Goal: Transaction & Acquisition: Purchase product/service

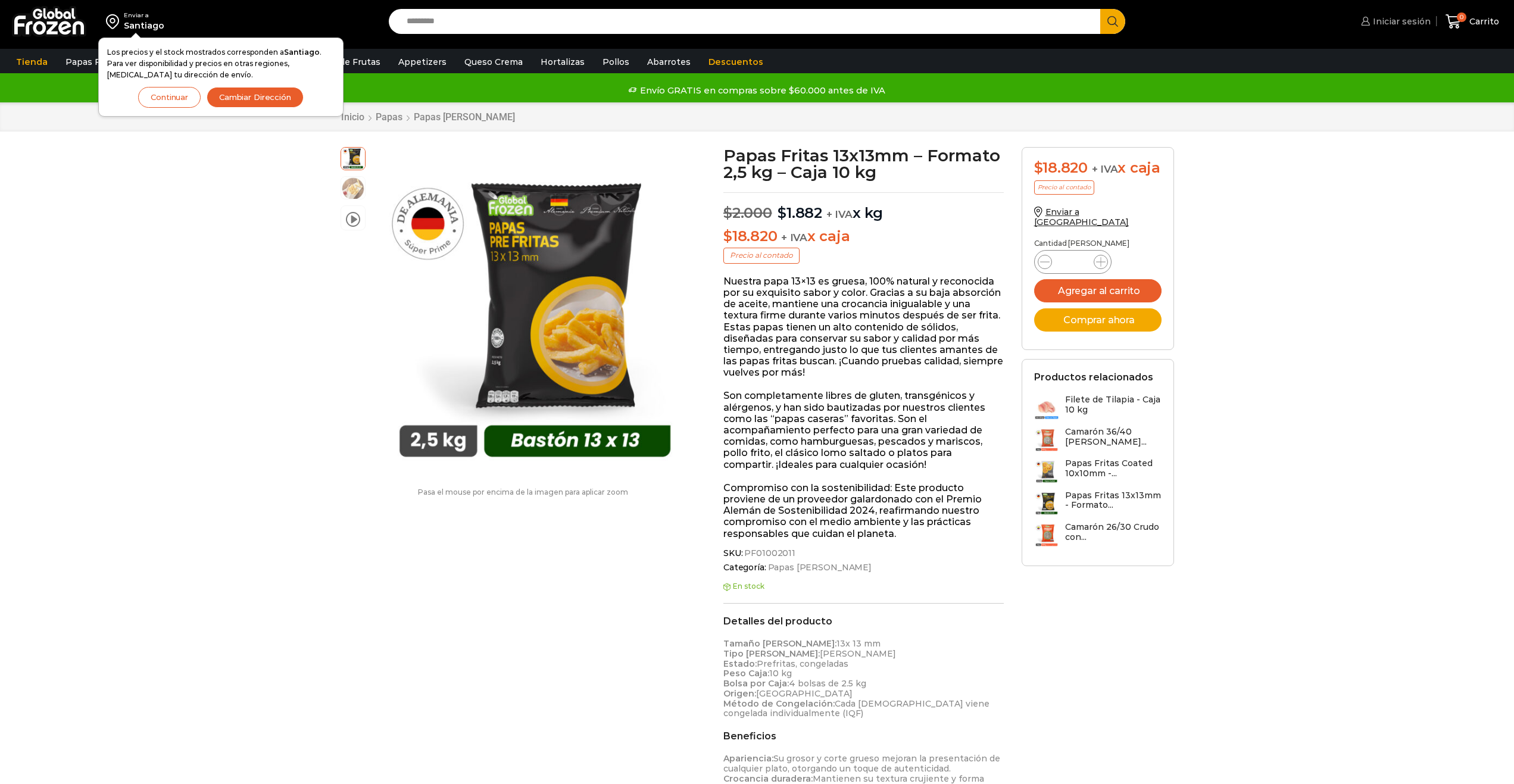
click at [1382, 27] on link "Iniciar sesión" at bounding box center [1394, 22] width 73 height 24
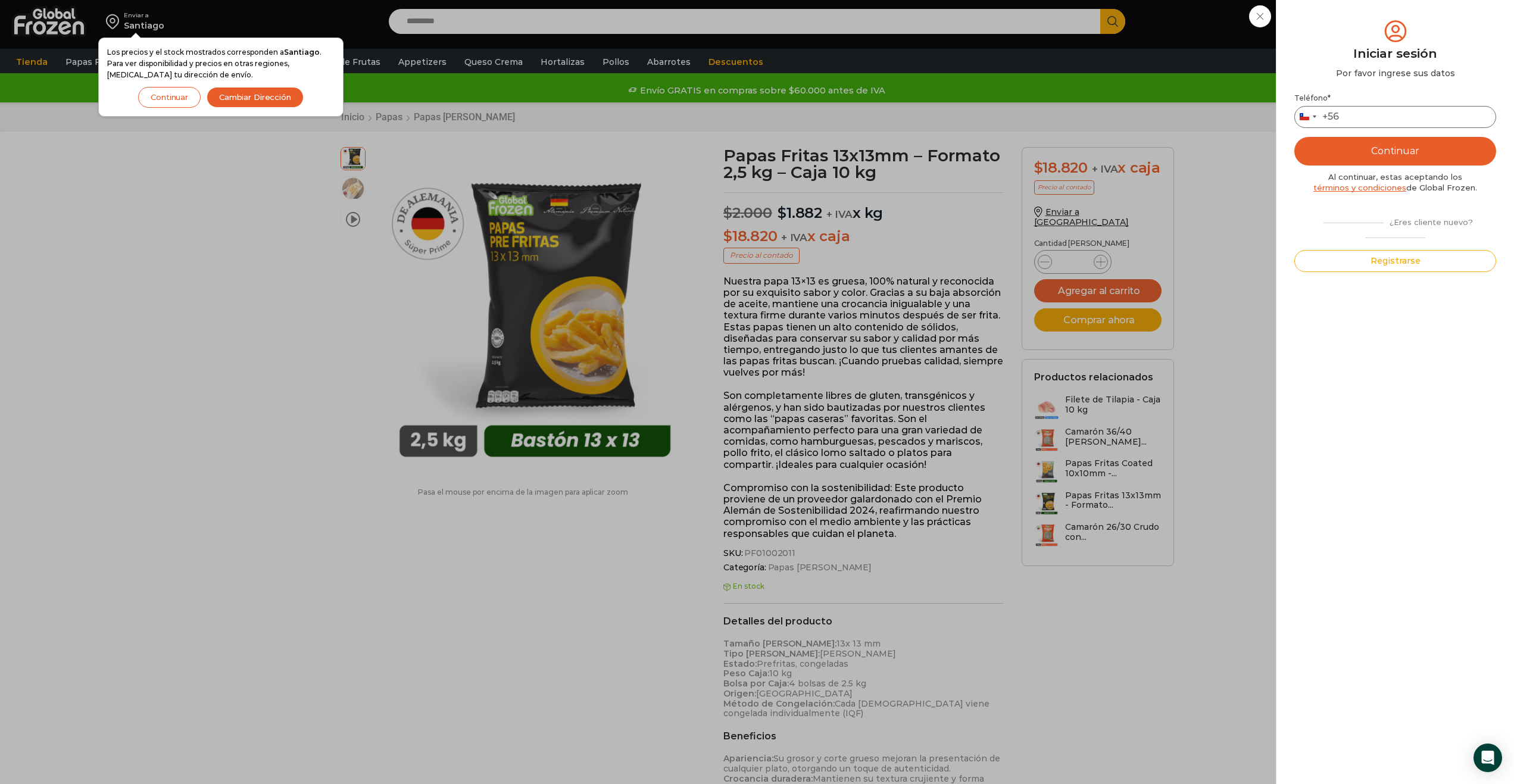
click at [1374, 116] on input "Teléfono *" at bounding box center [1395, 117] width 202 height 22
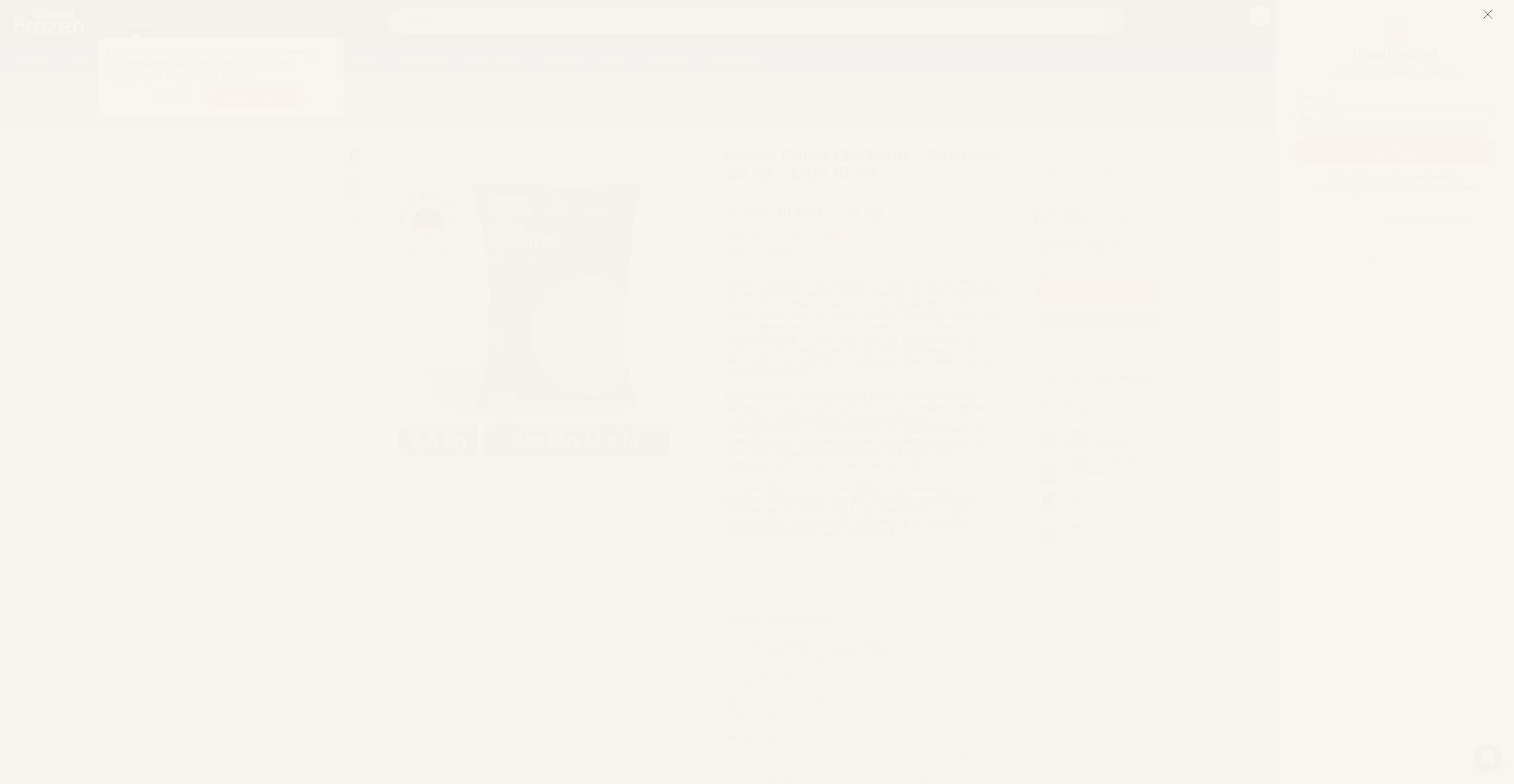
type input "*********"
click at [1489, 17] on icon at bounding box center [1488, 14] width 11 height 11
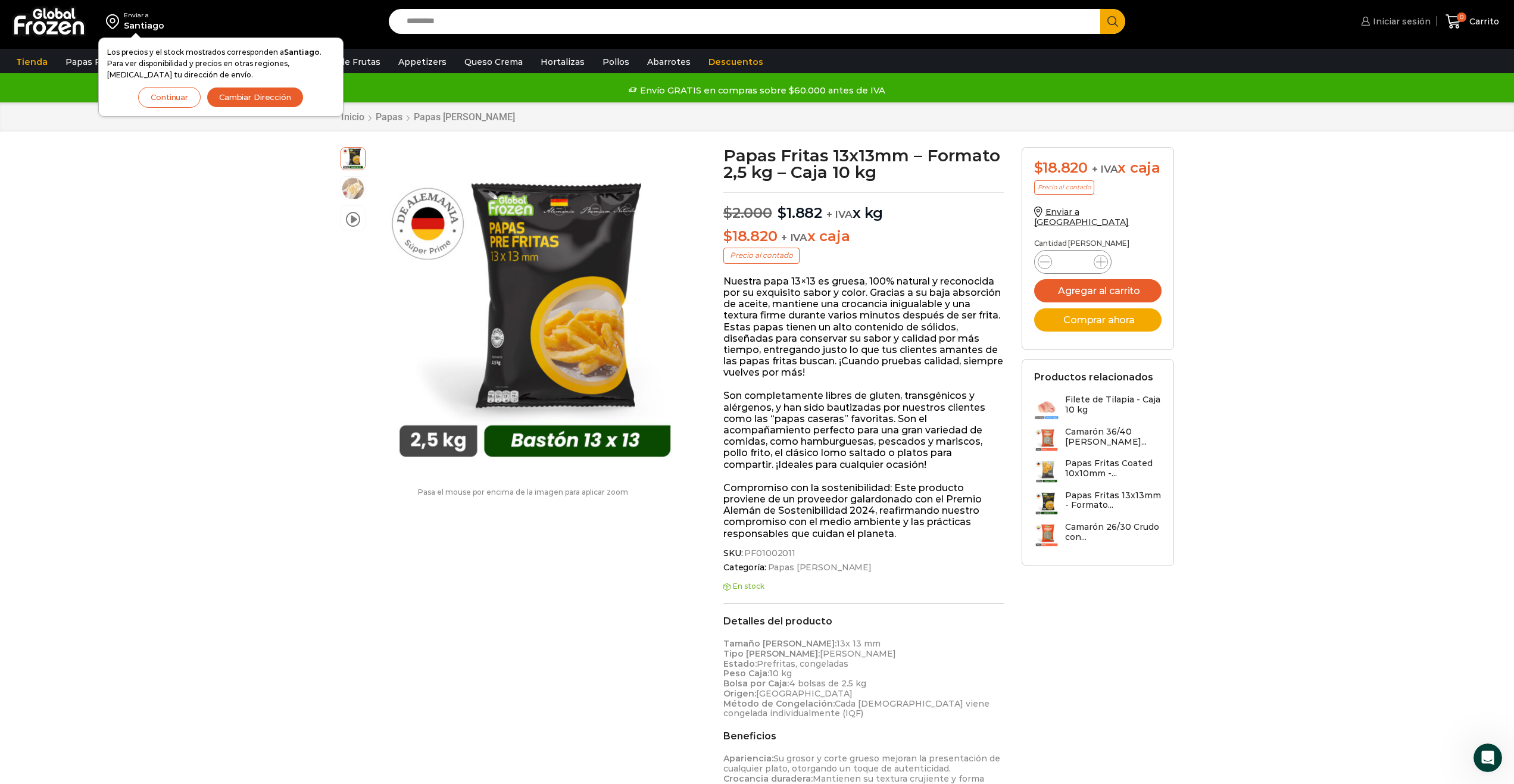
click at [1404, 25] on span "Iniciar sesión" at bounding box center [1401, 21] width 61 height 12
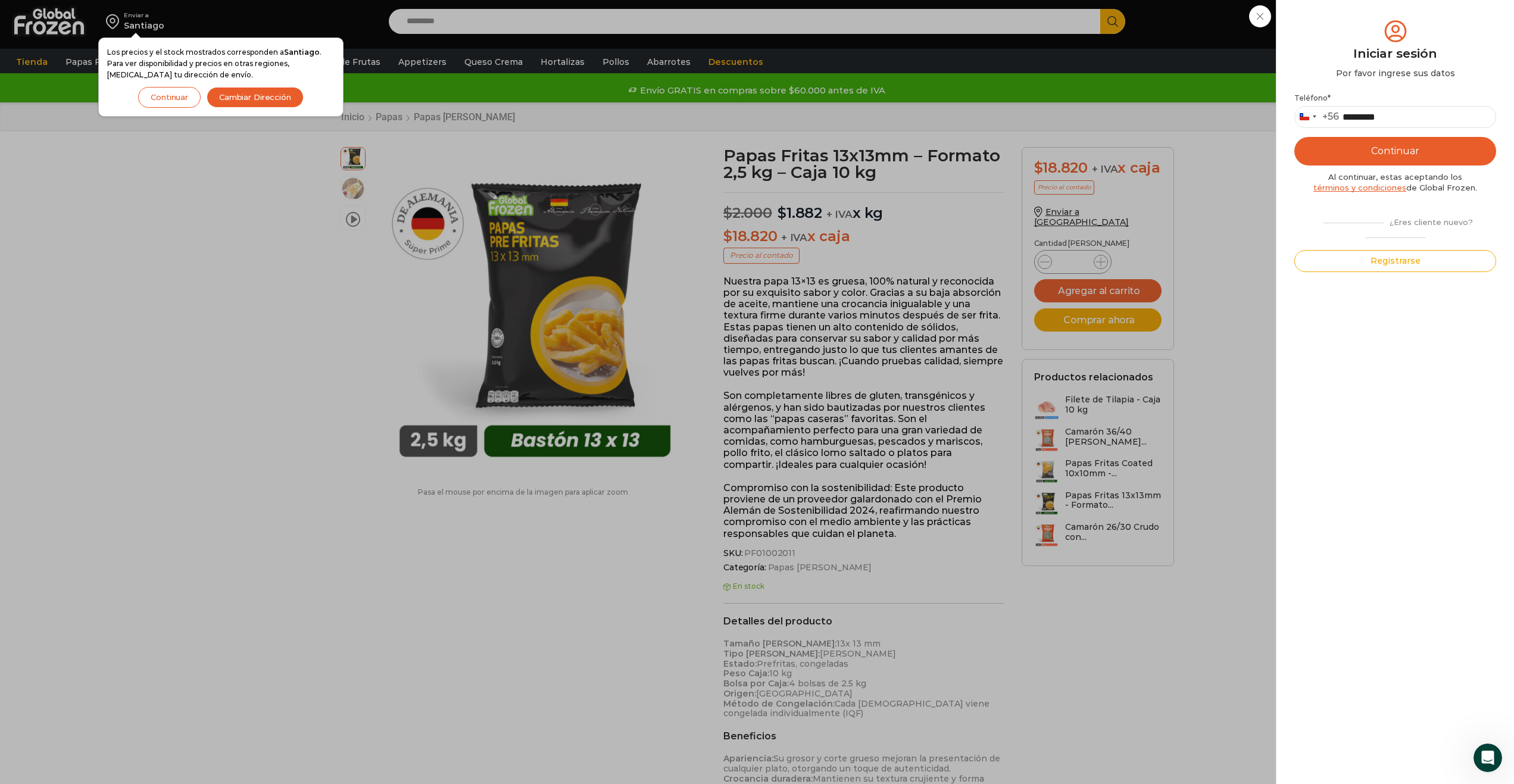
click at [1377, 150] on button "Continuar" at bounding box center [1395, 151] width 202 height 29
click at [1316, 118] on input "text" at bounding box center [1312, 116] width 29 height 22
type input "*"
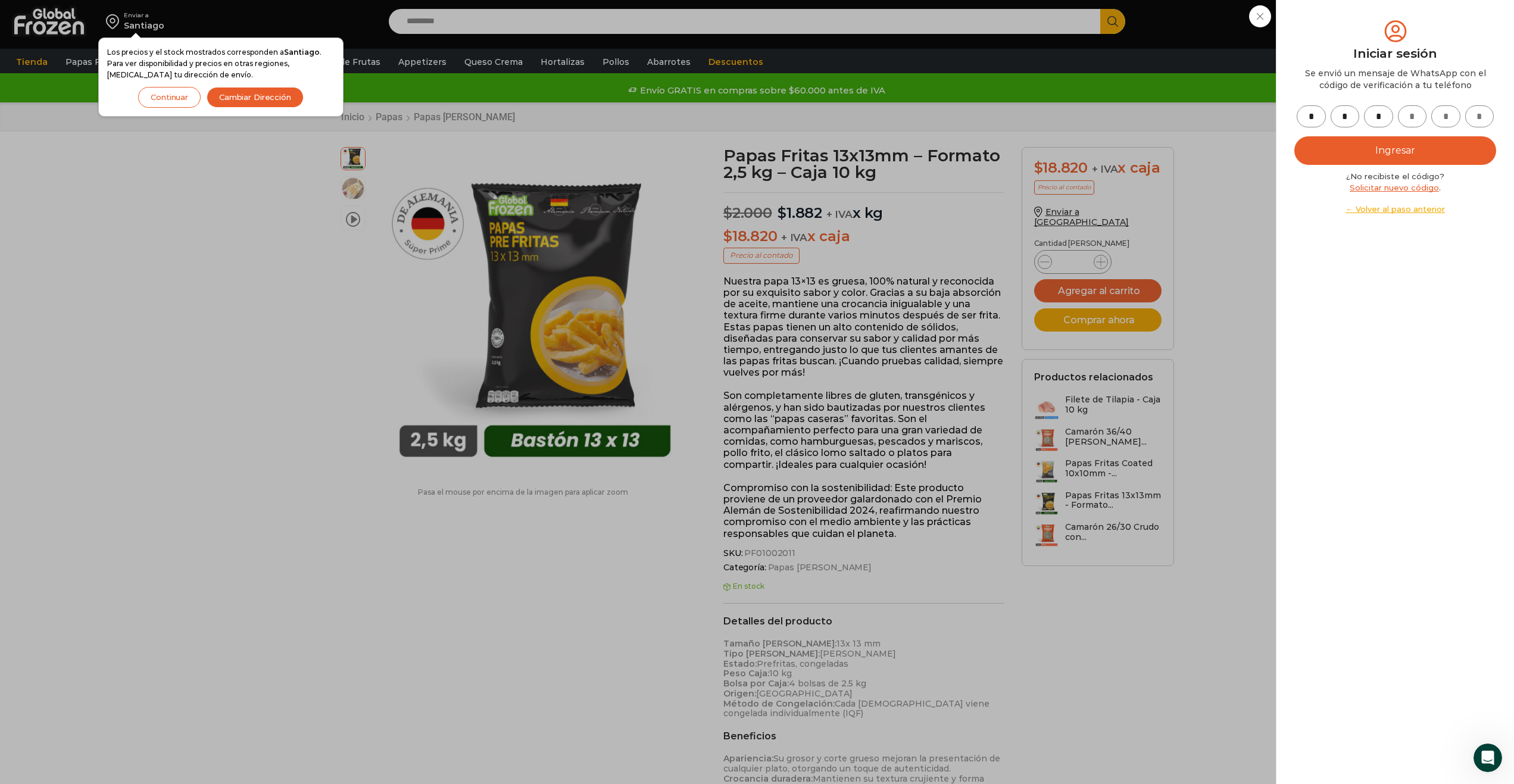
type input "*"
click at [1295, 136] on button "Ingresar" at bounding box center [1395, 150] width 202 height 29
click at [1402, 150] on button "Ingresar" at bounding box center [1395, 150] width 202 height 29
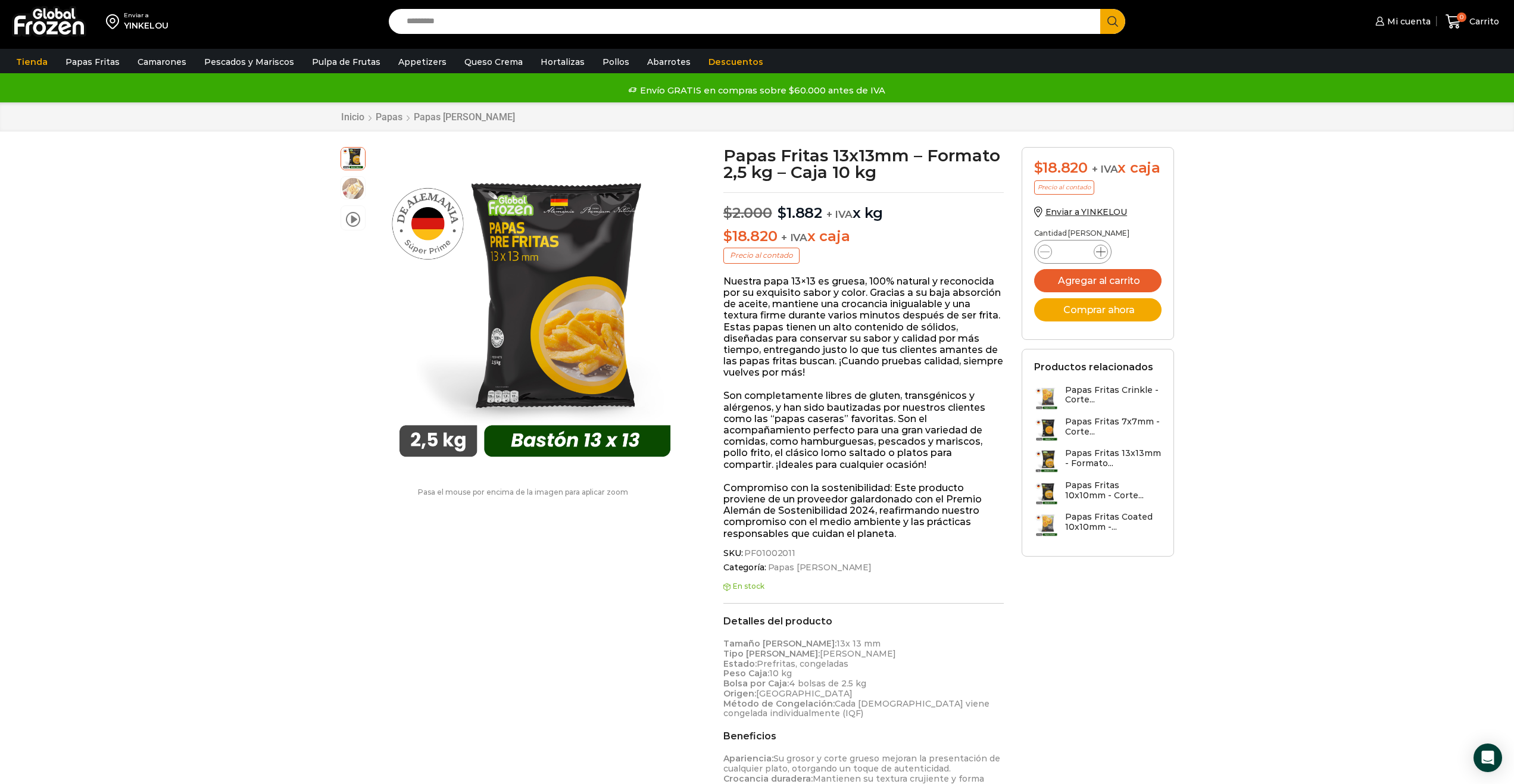
click at [1106, 259] on span at bounding box center [1101, 252] width 15 height 15
type input "*"
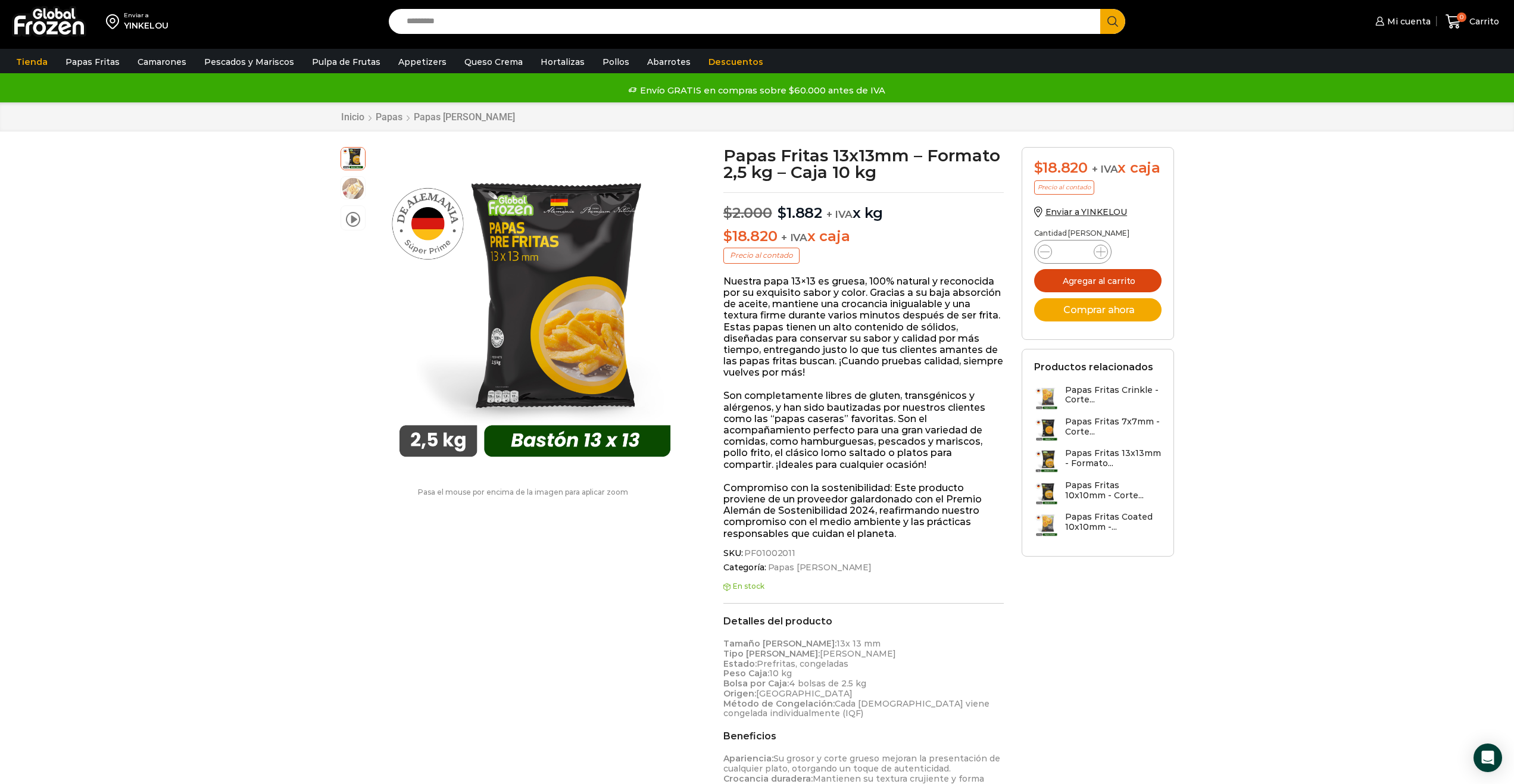
click at [1134, 292] on button "Agregar al carrito" at bounding box center [1097, 281] width 127 height 23
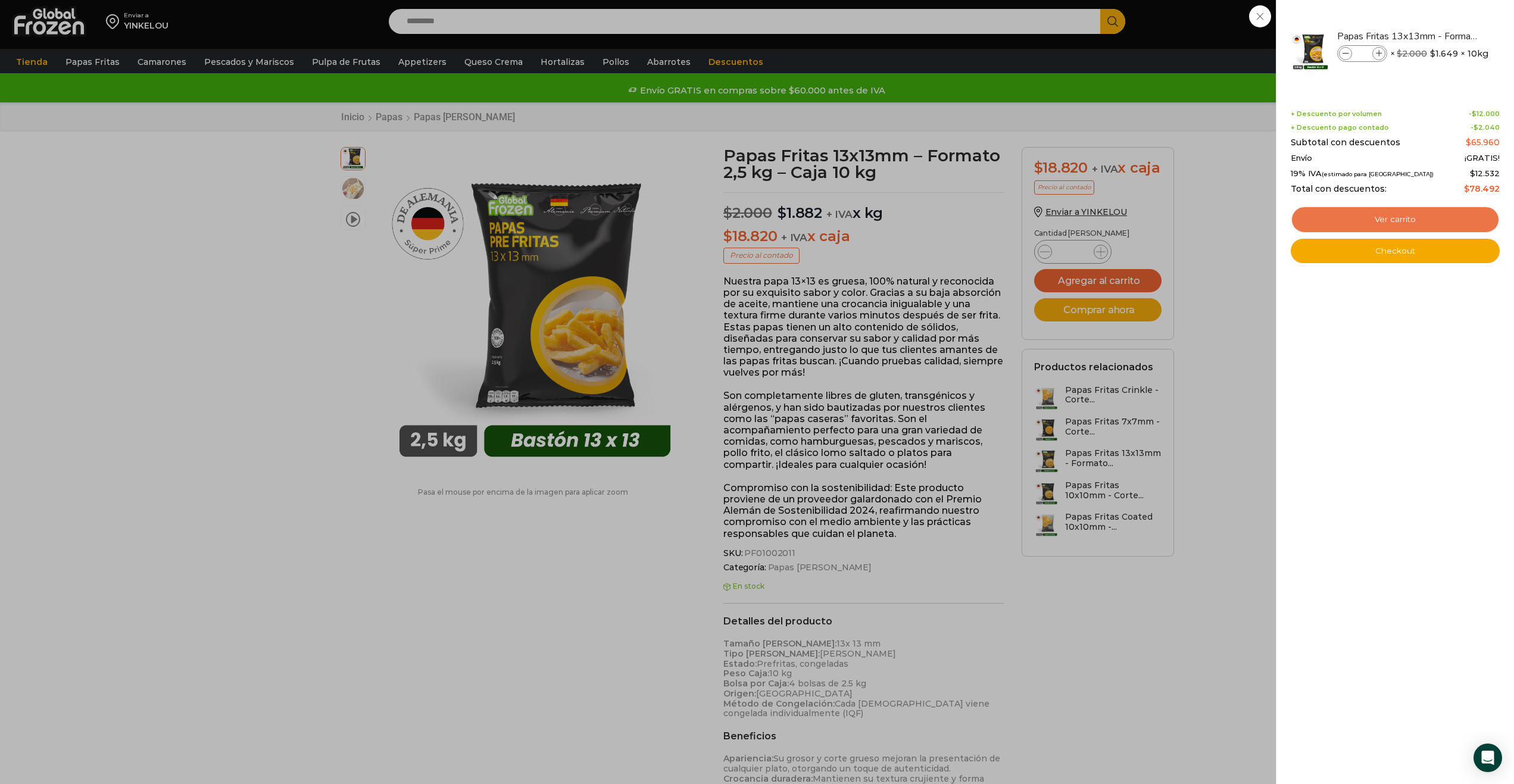
click at [1425, 214] on link "Ver carrito" at bounding box center [1395, 219] width 209 height 27
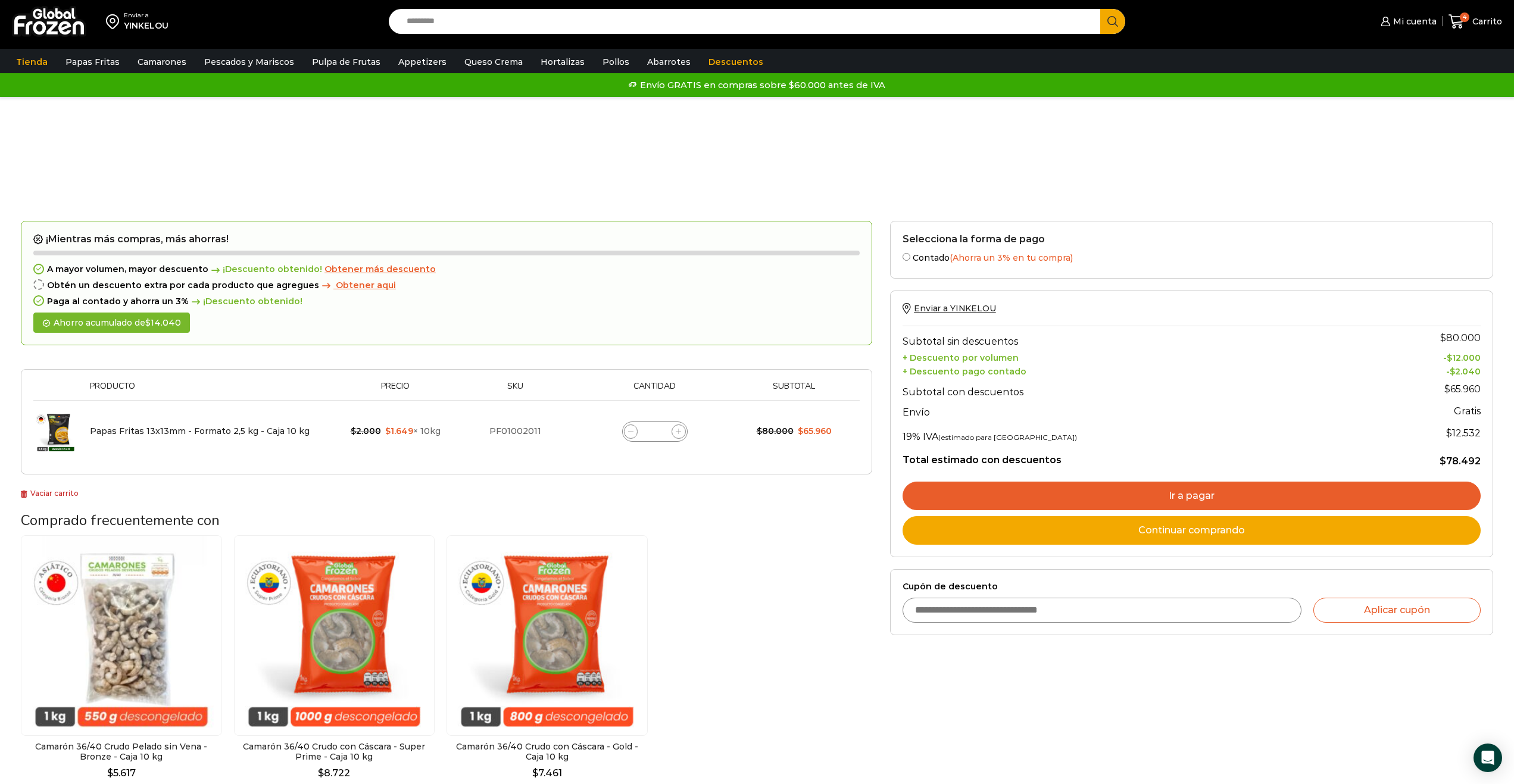
click at [1112, 495] on link "Ir a pagar" at bounding box center [1192, 496] width 578 height 29
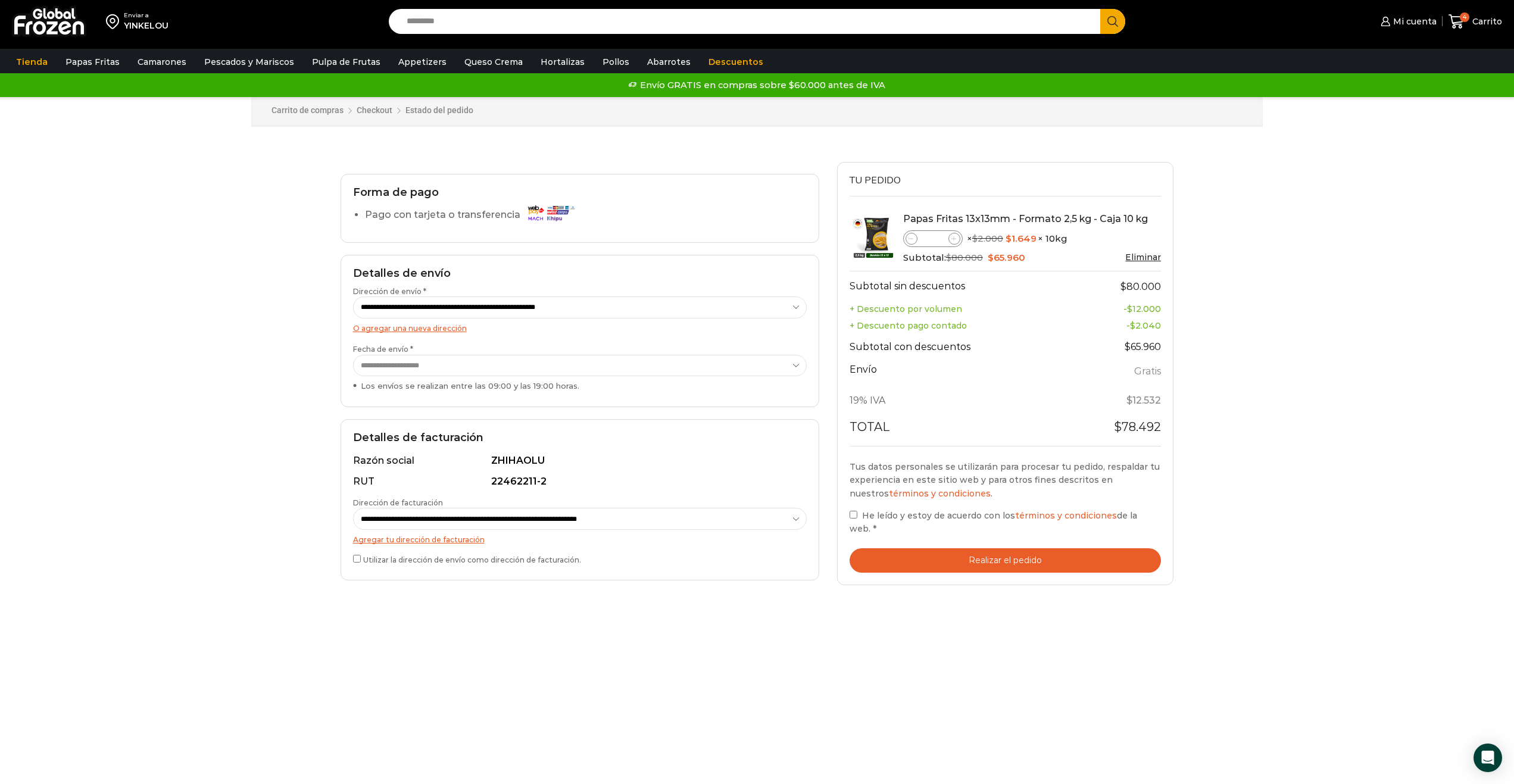
click at [857, 510] on label "He leído y estoy de acuerdo con los términos y condiciones de la web. *" at bounding box center [1006, 522] width 312 height 27
click at [1342, 252] on div "Enviar a YINKELOU Search input Search Mi cuenta Pedidos" at bounding box center [757, 499] width 1514 height 999
click at [978, 548] on button "Realizar el pedido" at bounding box center [1006, 560] width 312 height 25
click at [988, 548] on button "Realizar el pedido" at bounding box center [1006, 560] width 312 height 25
